Goal: Task Accomplishment & Management: Complete application form

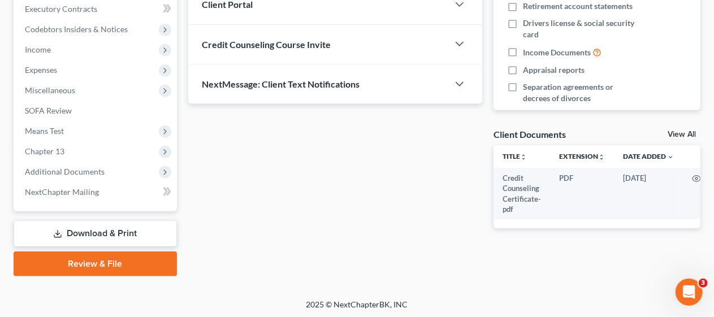
scroll to position [323, 0]
click at [192, 187] on div "Updates & News × [US_STATE][GEOGRAPHIC_DATA] Notes Take a look at NextChapter's…" at bounding box center [335, 16] width 305 height 461
click at [111, 262] on link "Review & File" at bounding box center [95, 263] width 163 height 25
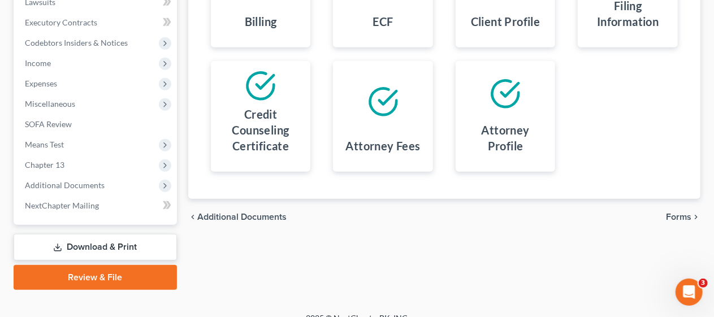
scroll to position [323, 0]
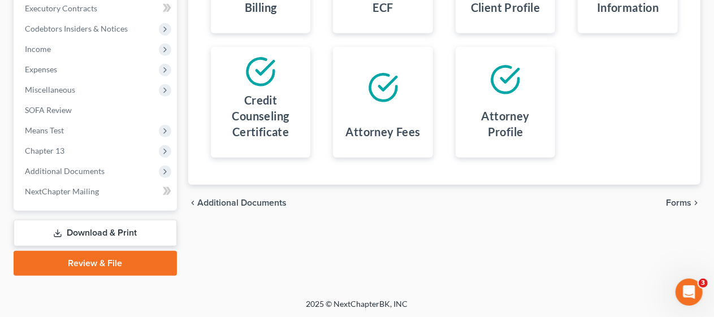
click at [682, 200] on span "Forms" at bounding box center [678, 202] width 25 height 9
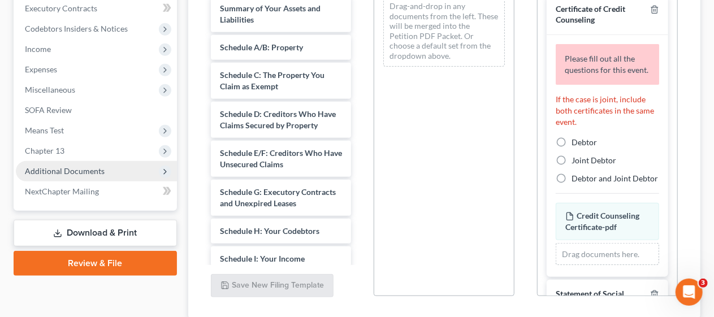
click at [111, 172] on span "Additional Documents" at bounding box center [96, 171] width 161 height 20
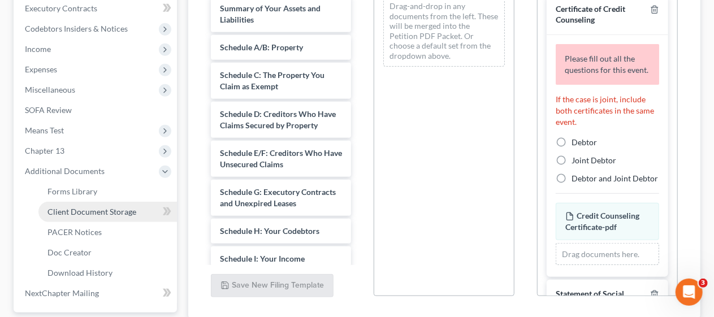
click at [124, 213] on span "Client Document Storage" at bounding box center [91, 212] width 89 height 10
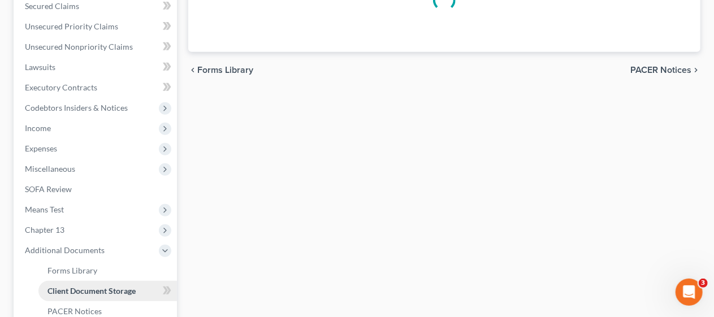
select select "9"
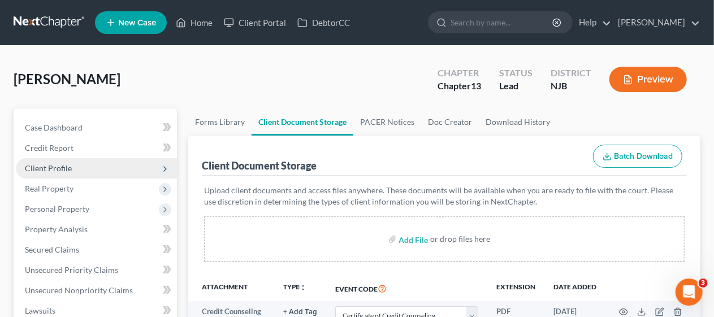
click at [115, 164] on span "Client Profile" at bounding box center [96, 168] width 161 height 20
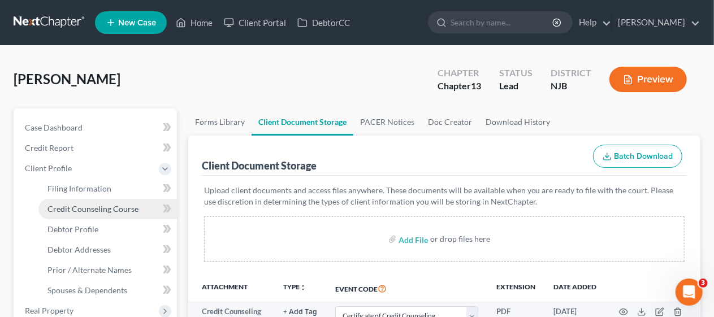
click at [126, 207] on span "Credit Counseling Course" at bounding box center [92, 209] width 91 height 10
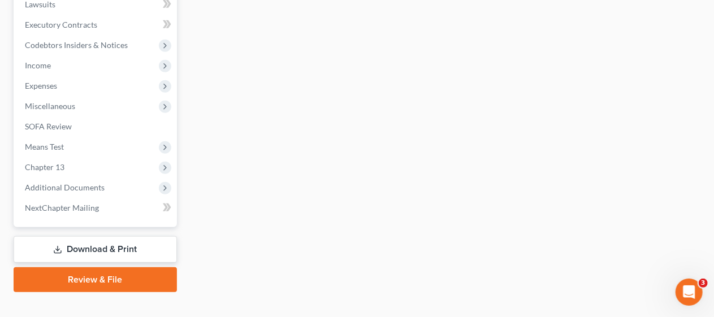
scroll to position [445, 0]
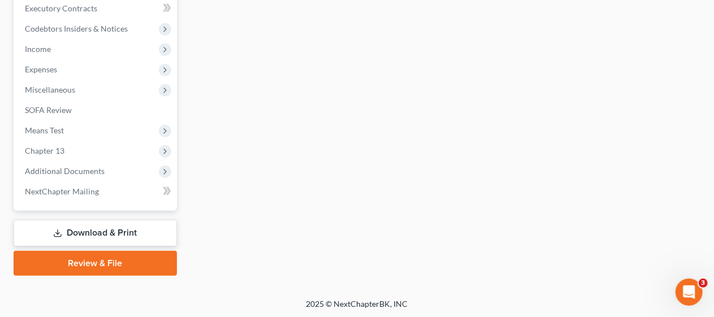
click at [97, 265] on link "Review & File" at bounding box center [95, 263] width 163 height 25
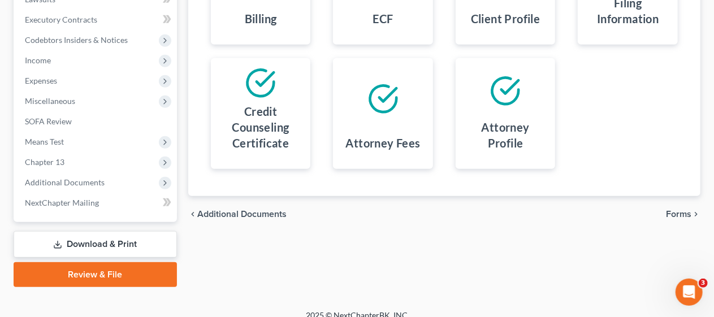
scroll to position [323, 0]
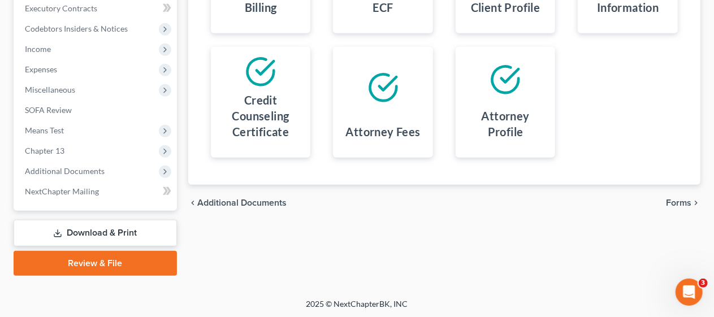
click at [681, 198] on span "Forms" at bounding box center [678, 202] width 25 height 9
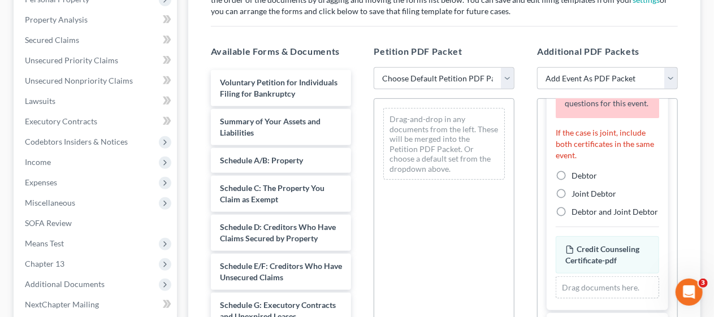
scroll to position [153, 0]
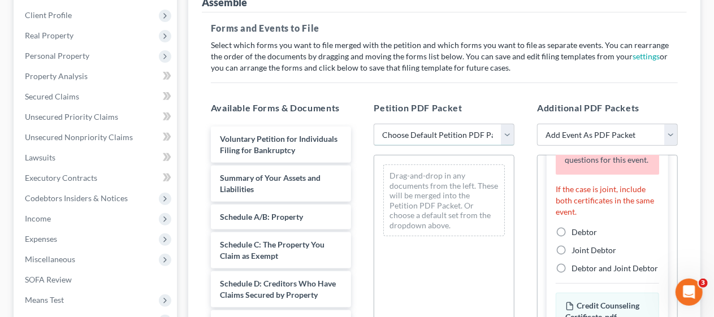
click at [507, 131] on select "Choose Default Petition PDF Packet Complete Bankruptcy Petition (all forms and …" at bounding box center [444, 135] width 141 height 23
select select "1"
click at [374, 124] on select "Choose Default Petition PDF Packet Complete Bankruptcy Petition (all forms and …" at bounding box center [444, 135] width 141 height 23
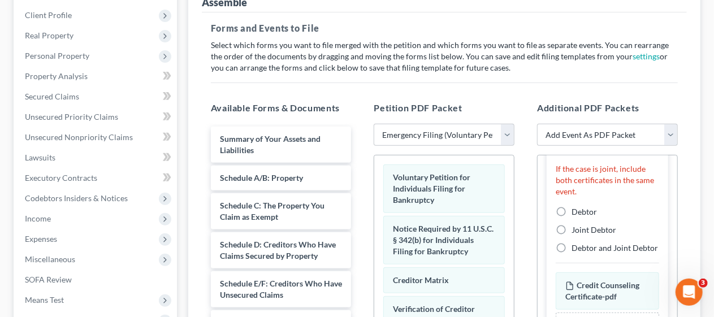
click at [529, 170] on div "Additional PDF Packets Add Event As PDF Packet Amended Attorney Compensation St…" at bounding box center [607, 283] width 163 height 383
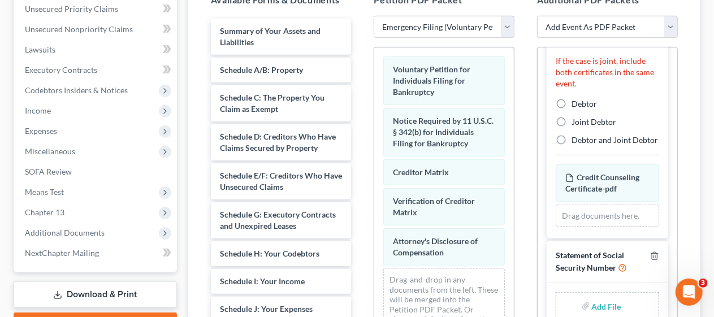
scroll to position [323, 0]
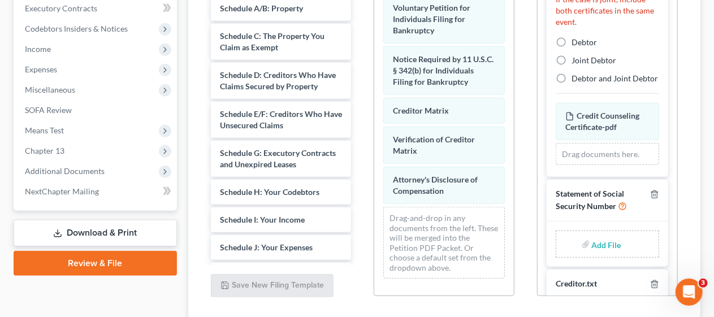
click at [598, 254] on input "file" at bounding box center [605, 244] width 27 height 20
type input "C:\fakepath\Statement About SS#.pdf"
click at [572, 48] on label "Debtor" at bounding box center [584, 42] width 25 height 11
click at [576, 44] on input "Debtor" at bounding box center [579, 40] width 7 height 7
radio input "true"
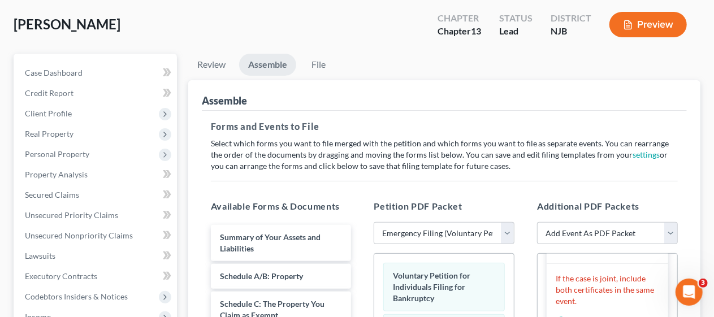
scroll to position [0, 0]
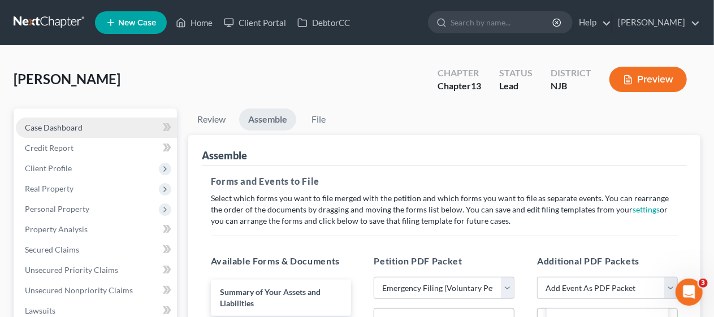
click at [80, 123] on span "Case Dashboard" at bounding box center [54, 128] width 58 height 10
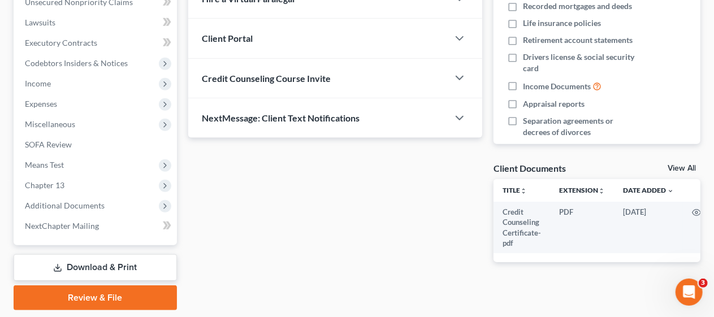
scroll to position [323, 0]
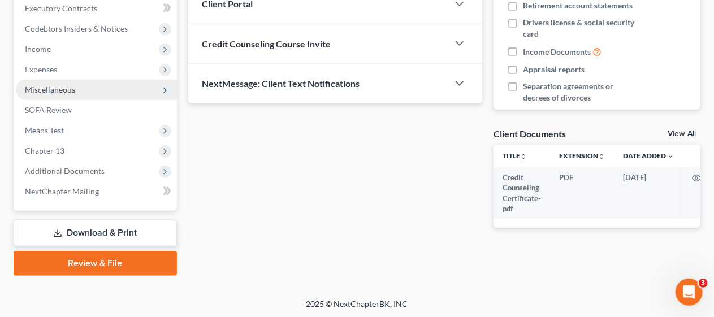
click at [115, 87] on span "Miscellaneous" at bounding box center [96, 90] width 161 height 20
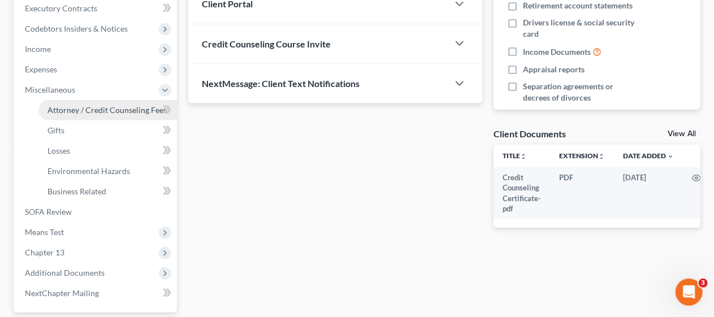
click at [130, 107] on span "Attorney / Credit Counseling Fees" at bounding box center [106, 110] width 119 height 10
select select "0"
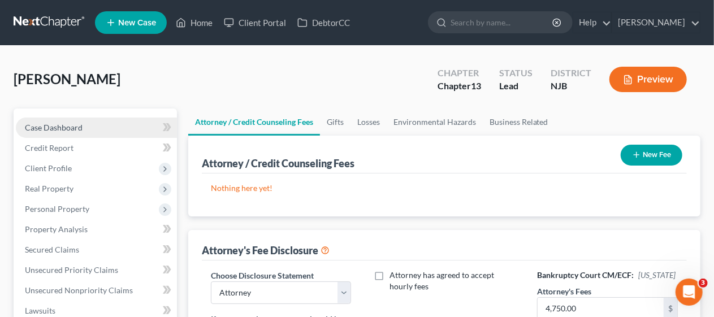
click at [100, 123] on link "Case Dashboard" at bounding box center [96, 128] width 161 height 20
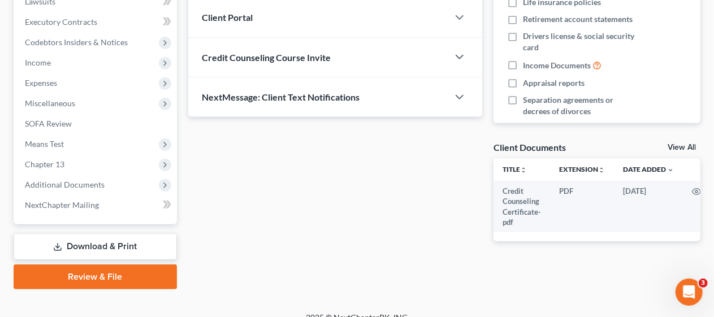
scroll to position [323, 0]
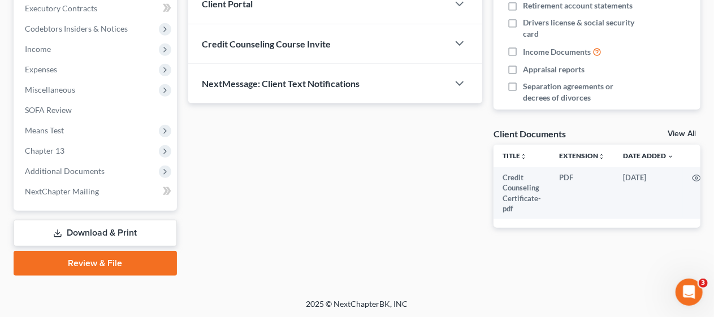
click at [128, 261] on link "Review & File" at bounding box center [95, 263] width 163 height 25
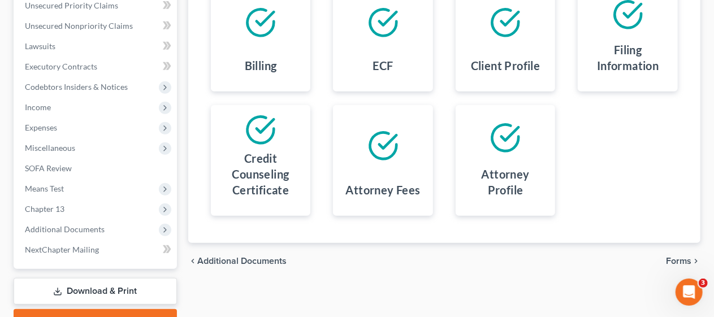
scroll to position [323, 0]
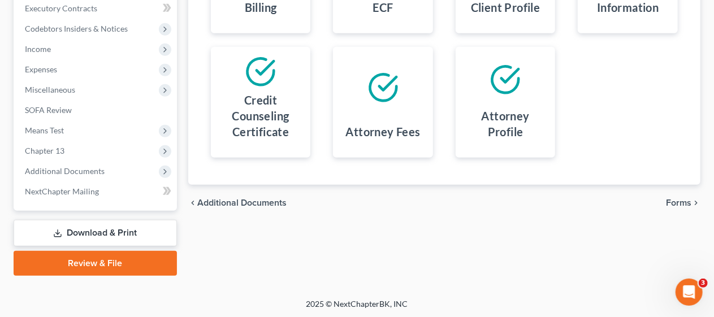
click at [682, 201] on span "Forms" at bounding box center [678, 202] width 25 height 9
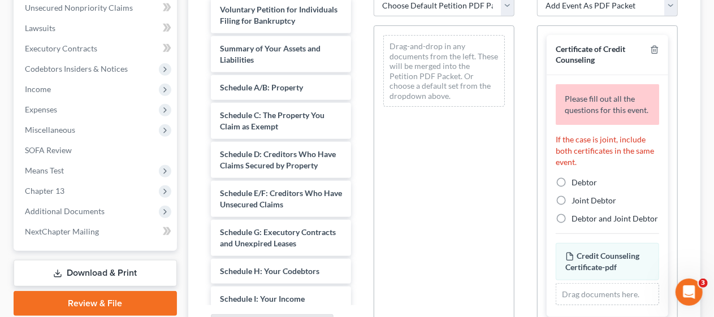
scroll to position [266, 0]
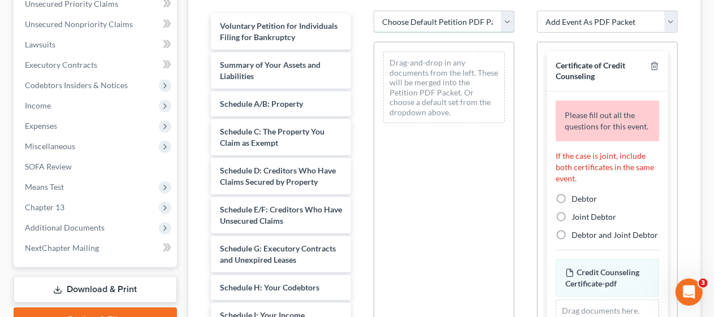
click at [505, 25] on select "Choose Default Petition PDF Packet Complete Bankruptcy Petition (all forms and …" at bounding box center [444, 22] width 141 height 23
select select "1"
click at [374, 11] on select "Choose Default Petition PDF Packet Complete Bankruptcy Petition (all forms and …" at bounding box center [444, 22] width 141 height 23
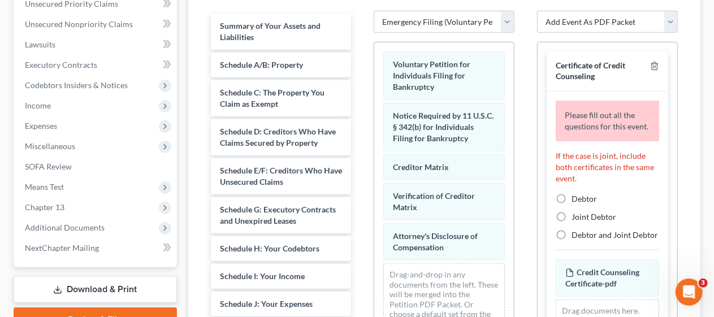
click at [528, 133] on div "Additional PDF Packets Add Event As PDF Packet Amended Attorney Compensation St…" at bounding box center [607, 170] width 163 height 383
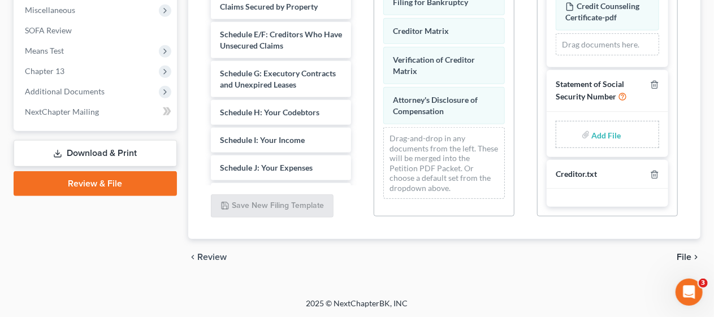
scroll to position [150, 0]
click at [597, 131] on input "file" at bounding box center [605, 134] width 27 height 20
type input "C:\fakepath\Statement About SS#.pdf"
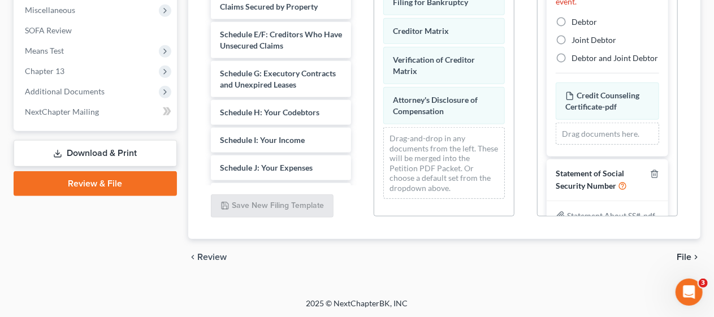
scroll to position [36, 0]
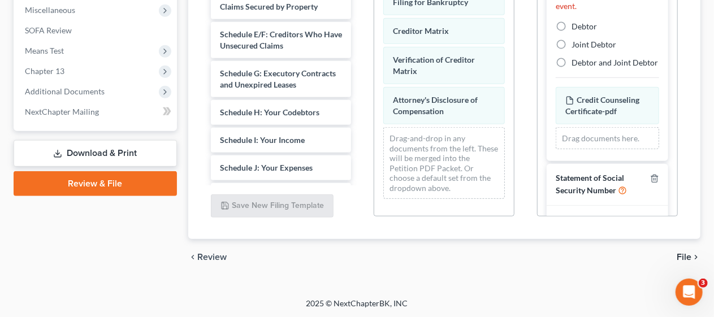
click at [572, 32] on label "Debtor" at bounding box center [584, 26] width 25 height 11
click at [576, 28] on input "Debtor" at bounding box center [579, 24] width 7 height 7
radio input "true"
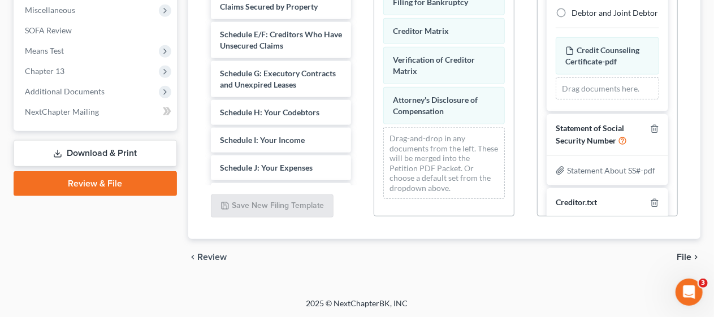
scroll to position [0, 0]
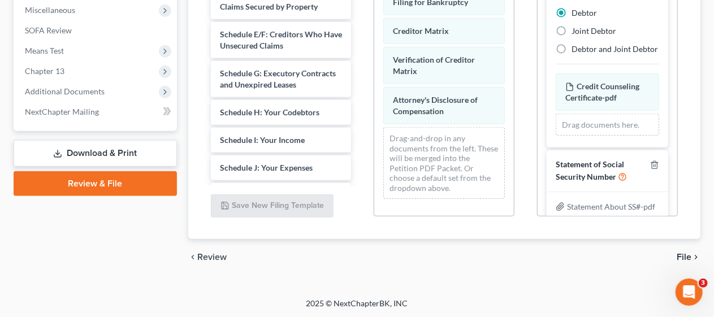
click at [685, 253] on span "File" at bounding box center [684, 257] width 15 height 9
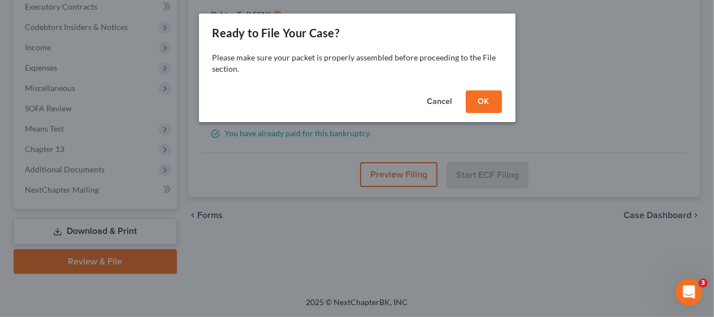
scroll to position [323, 0]
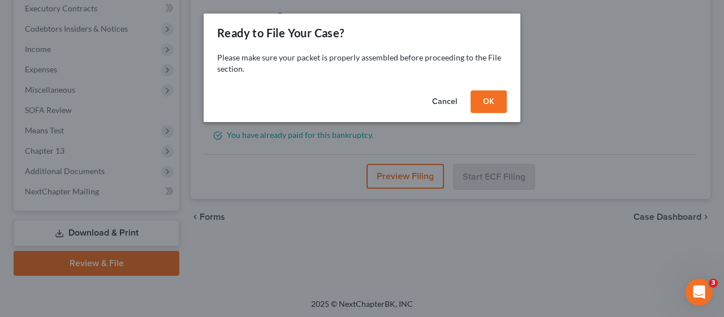
click at [490, 101] on button "OK" at bounding box center [488, 101] width 36 height 23
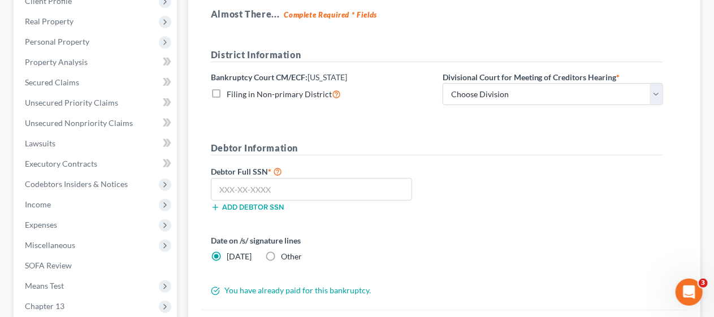
scroll to position [153, 0]
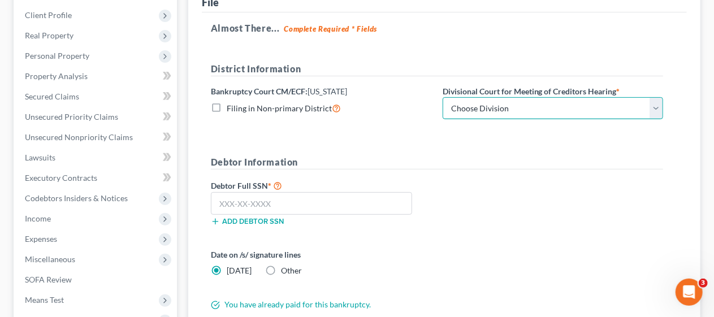
click at [654, 110] on select "Choose Division [GEOGRAPHIC_DATA] [GEOGRAPHIC_DATA]/[GEOGRAPHIC_DATA] [GEOGRAPH…" at bounding box center [553, 108] width 220 height 23
select select "3"
click at [443, 97] on select "Choose Division [GEOGRAPHIC_DATA] [GEOGRAPHIC_DATA]/[GEOGRAPHIC_DATA] [GEOGRAPH…" at bounding box center [553, 108] width 220 height 23
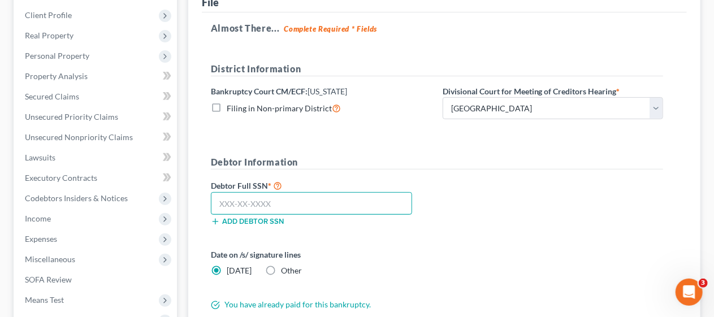
click at [215, 200] on input "text" at bounding box center [311, 203] width 201 height 23
click at [216, 198] on input "text" at bounding box center [311, 203] width 201 height 23
type input "156-76-8465"
click at [484, 215] on div "Debtor Full SSN * 156-76-8465 Add debtor SSN" at bounding box center [437, 207] width 464 height 57
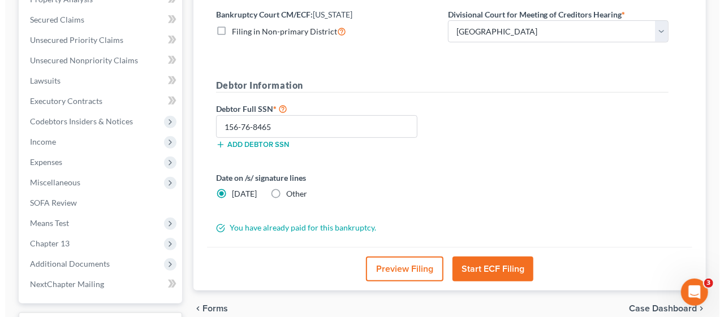
scroll to position [266, 0]
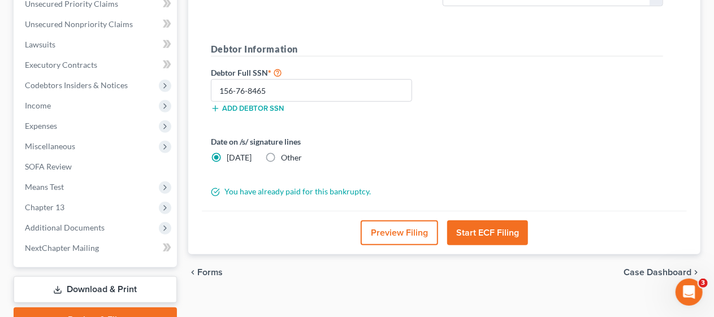
click at [485, 233] on button "Start ECF Filing" at bounding box center [487, 232] width 81 height 25
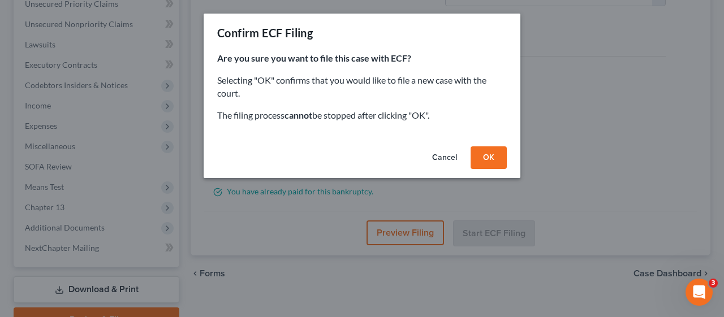
click at [487, 158] on button "OK" at bounding box center [488, 157] width 36 height 23
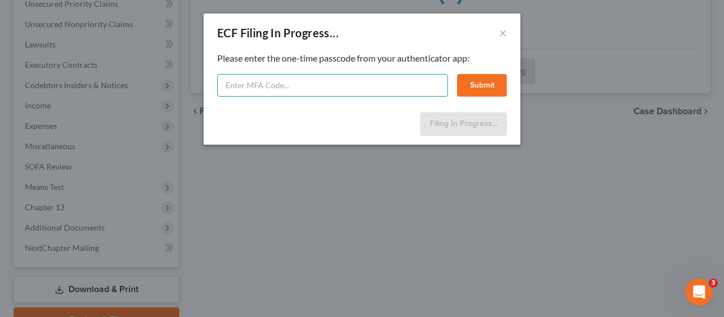
click at [224, 80] on input "text" at bounding box center [332, 85] width 231 height 23
type input "937939"
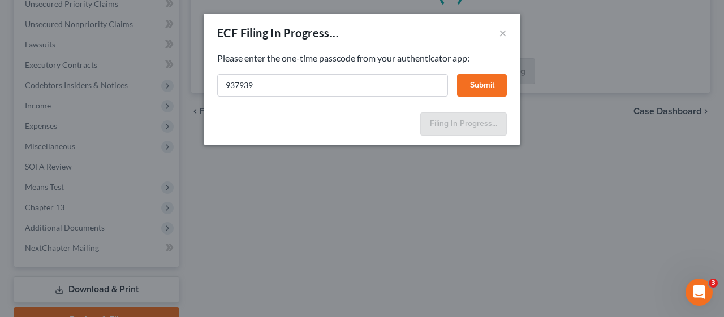
click at [482, 83] on button "Submit" at bounding box center [482, 85] width 50 height 23
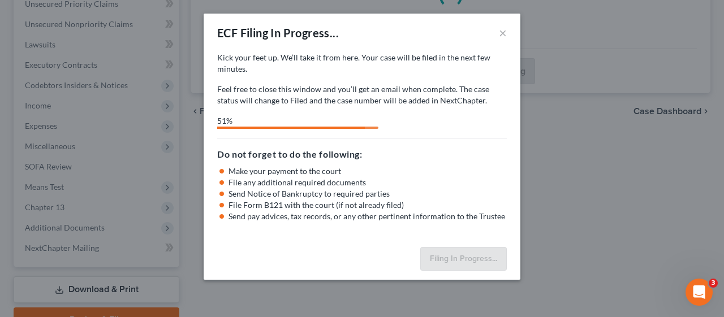
select select "3"
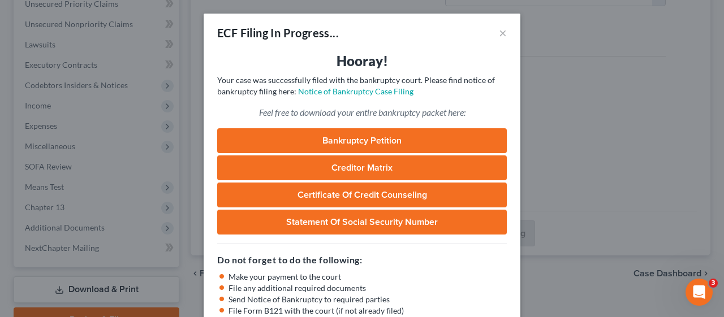
click at [477, 102] on div "Hooray! Your case was successfully filed with the bankruptcy court. Please find…" at bounding box center [362, 200] width 317 height 296
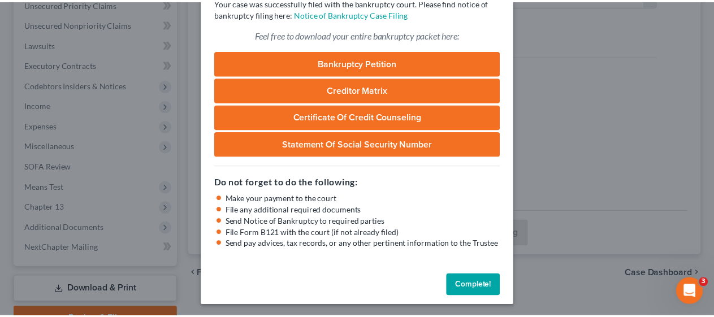
scroll to position [80, 0]
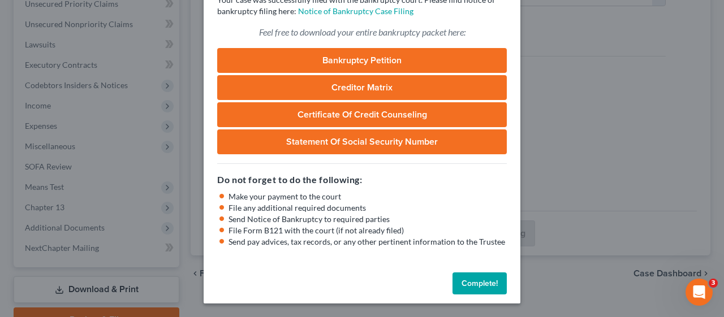
click at [481, 282] on button "Complete!" at bounding box center [479, 283] width 54 height 23
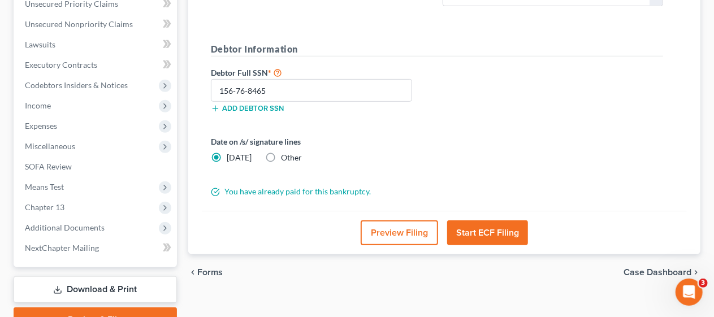
scroll to position [0, 0]
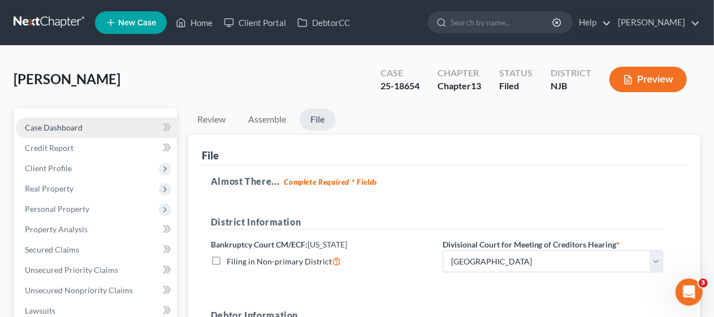
click at [91, 124] on link "Case Dashboard" at bounding box center [96, 128] width 161 height 20
